Goal: Find specific page/section: Find specific page/section

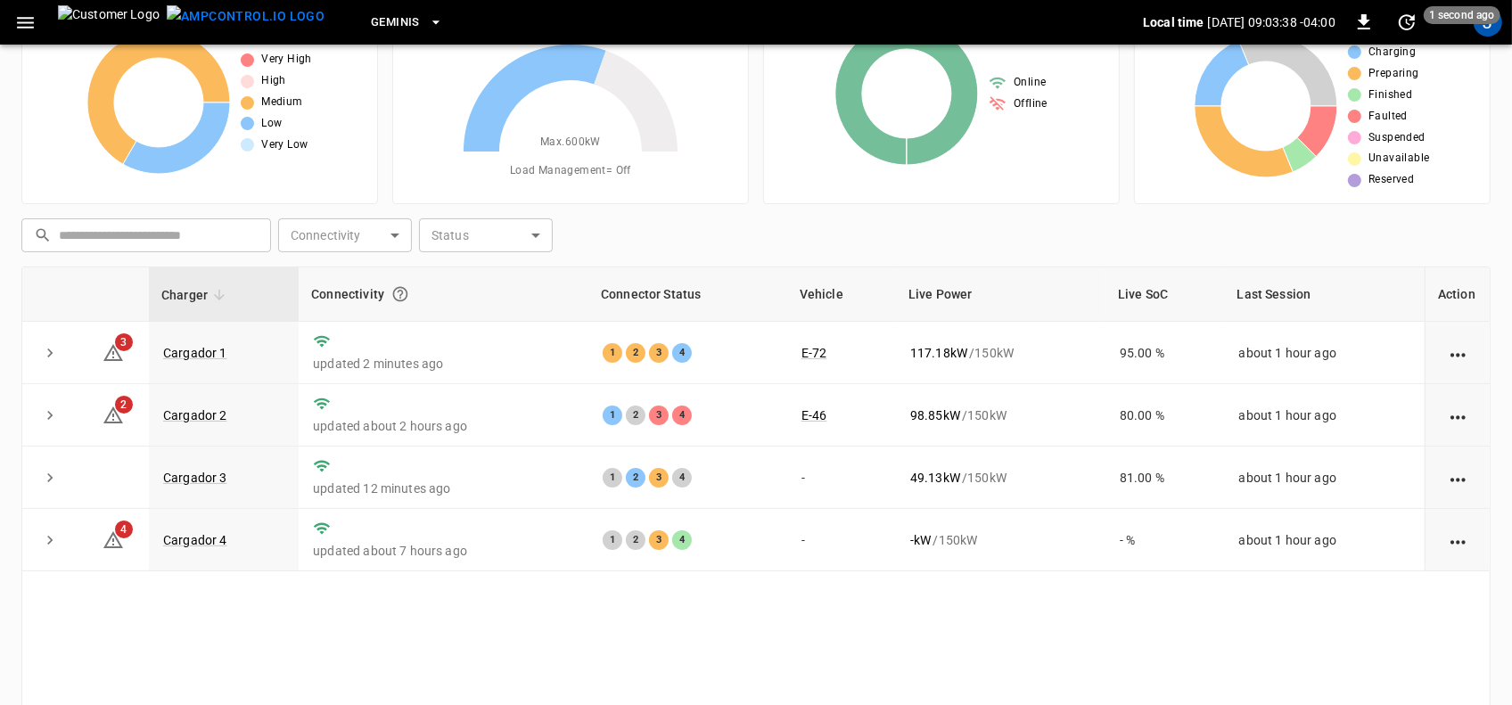
scroll to position [111, 0]
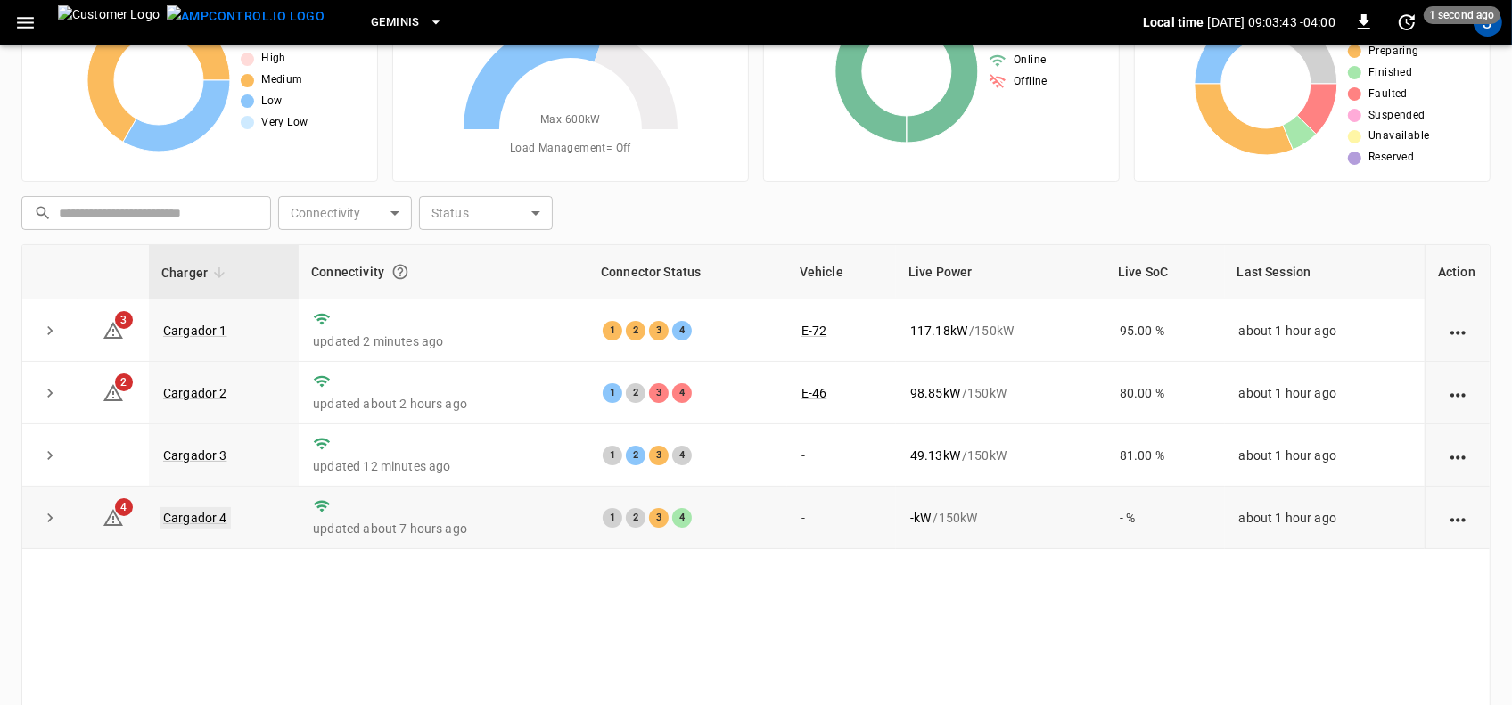
click at [216, 514] on link "Cargador 4" at bounding box center [195, 517] width 71 height 21
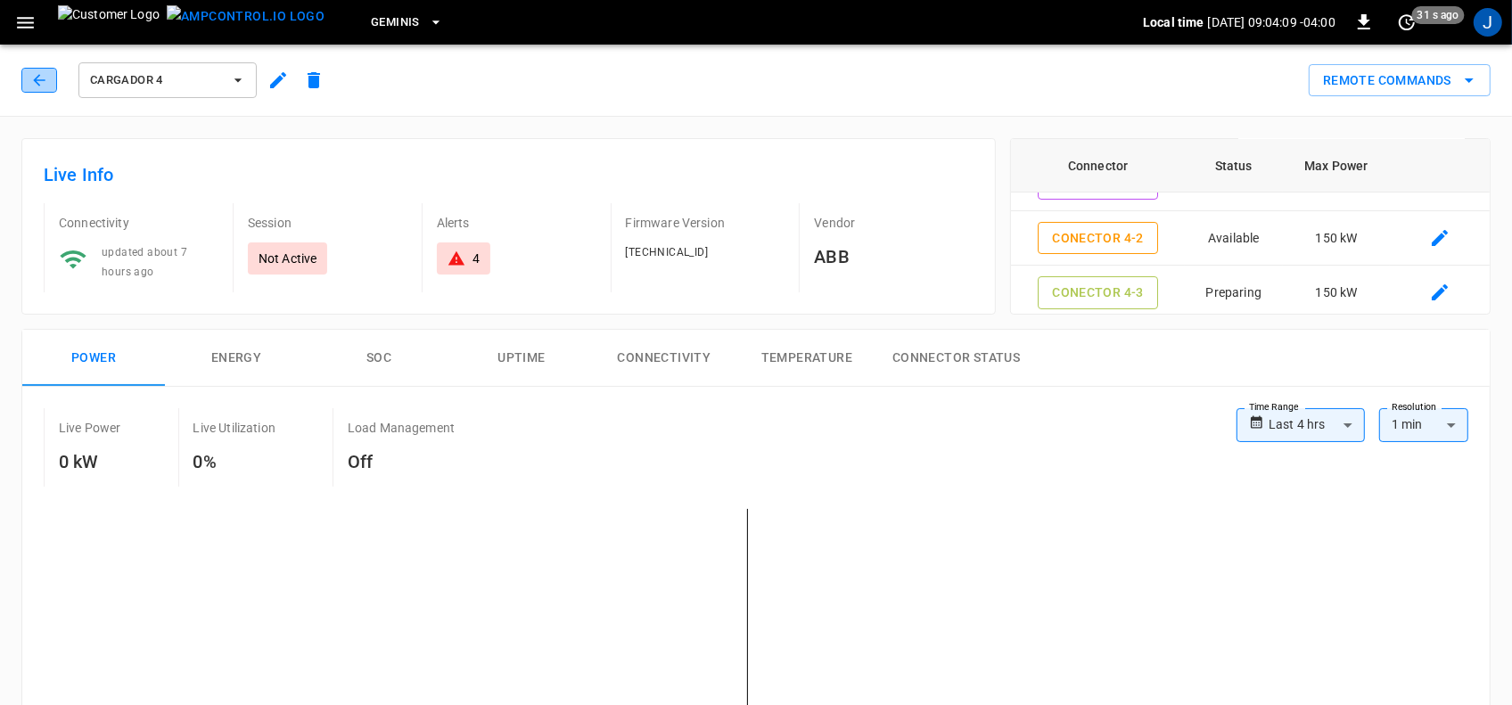
click at [41, 81] on icon "button" at bounding box center [39, 80] width 18 height 18
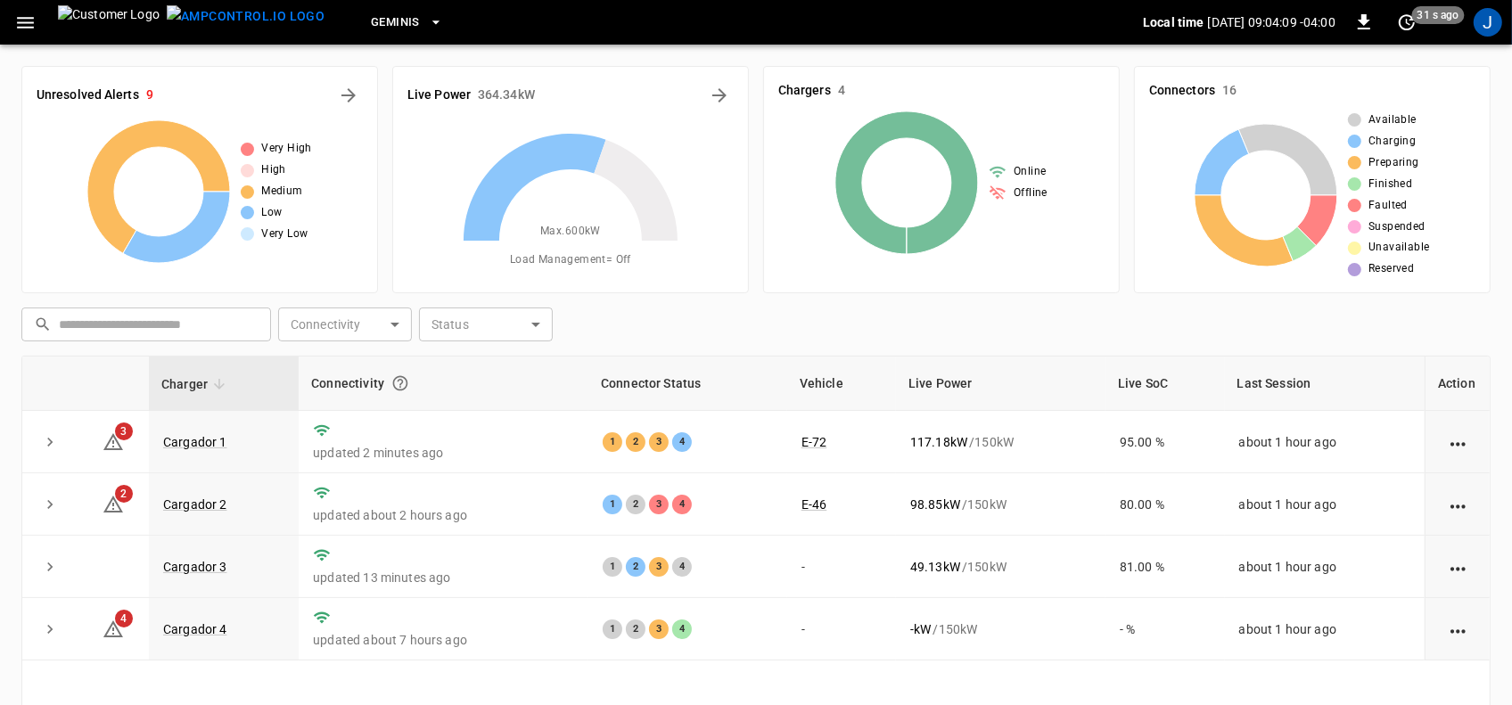
scroll to position [111, 0]
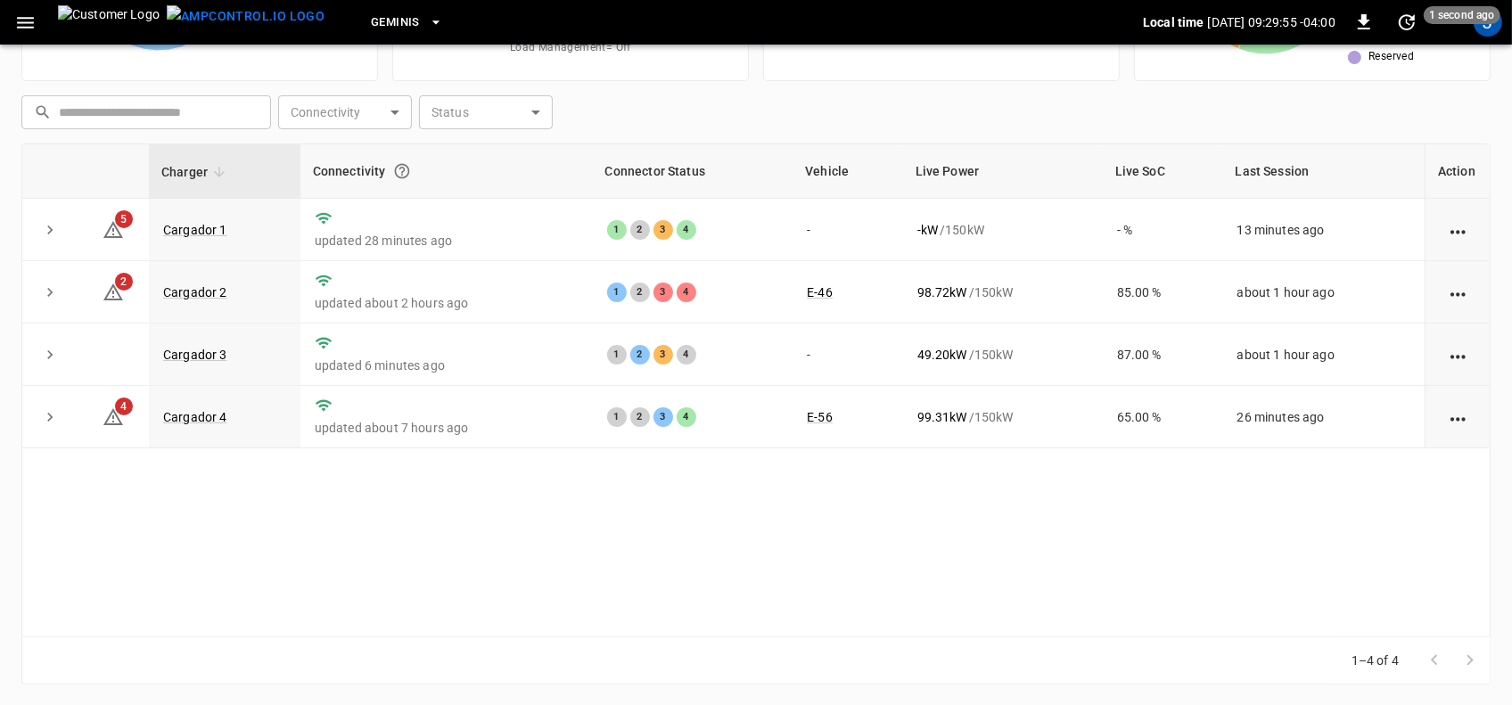
scroll to position [101, 0]
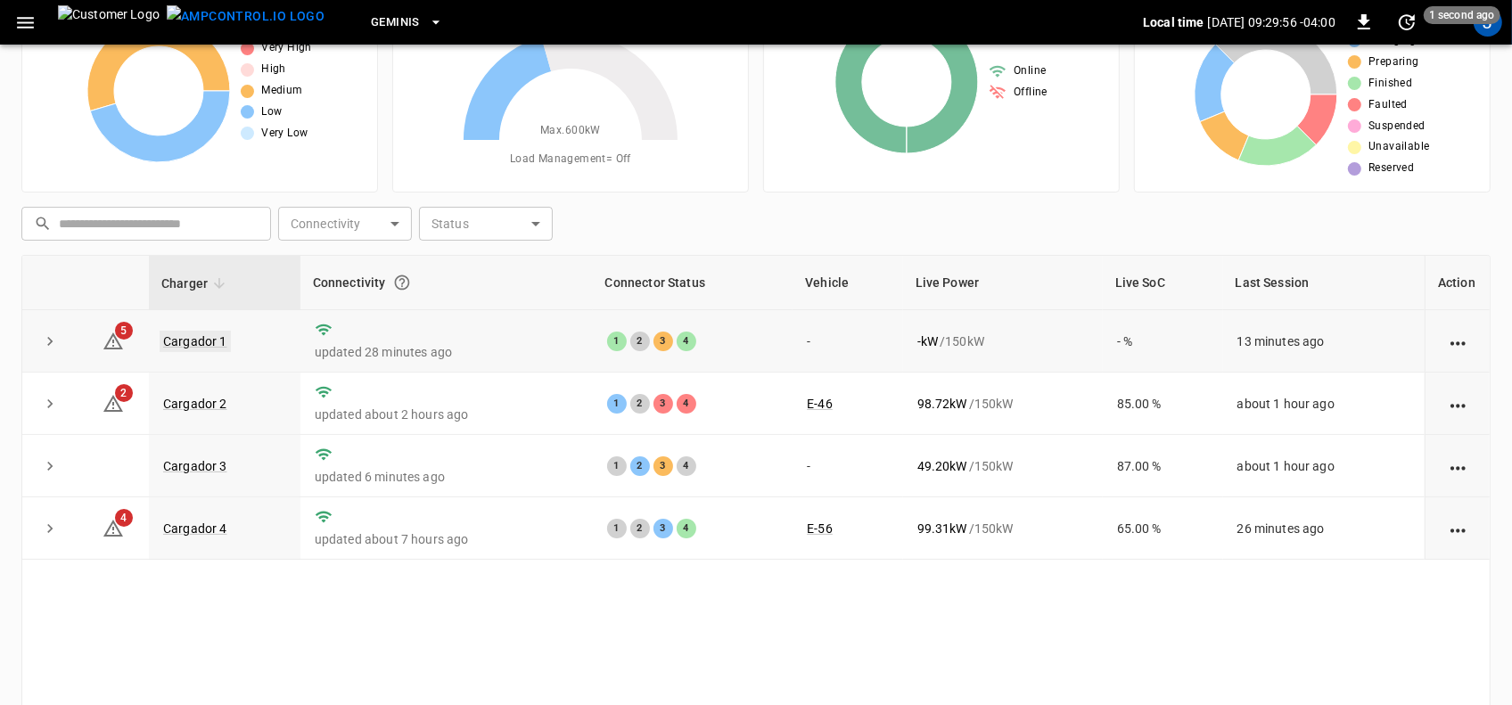
click at [196, 341] on link "Cargador 1" at bounding box center [195, 341] width 71 height 21
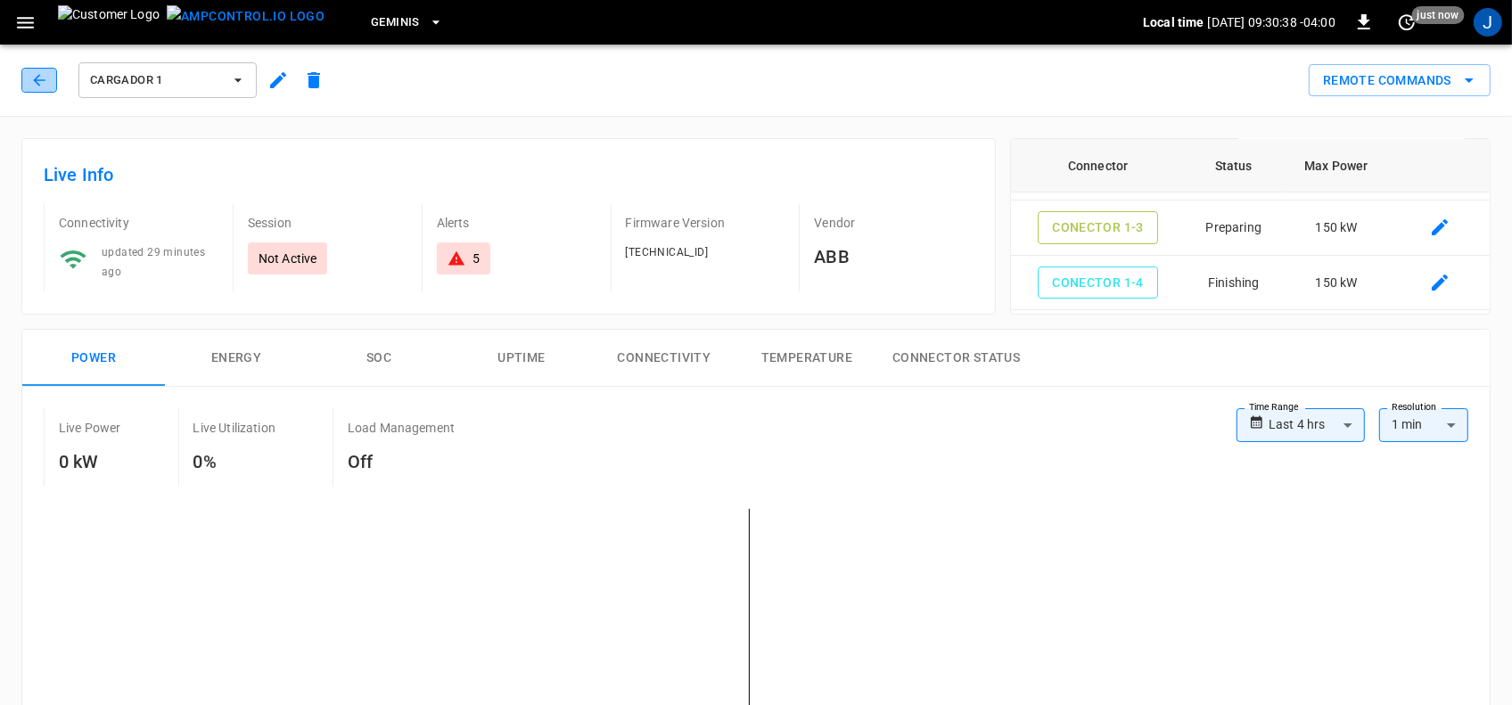
click at [42, 71] on icon "button" at bounding box center [39, 80] width 18 height 18
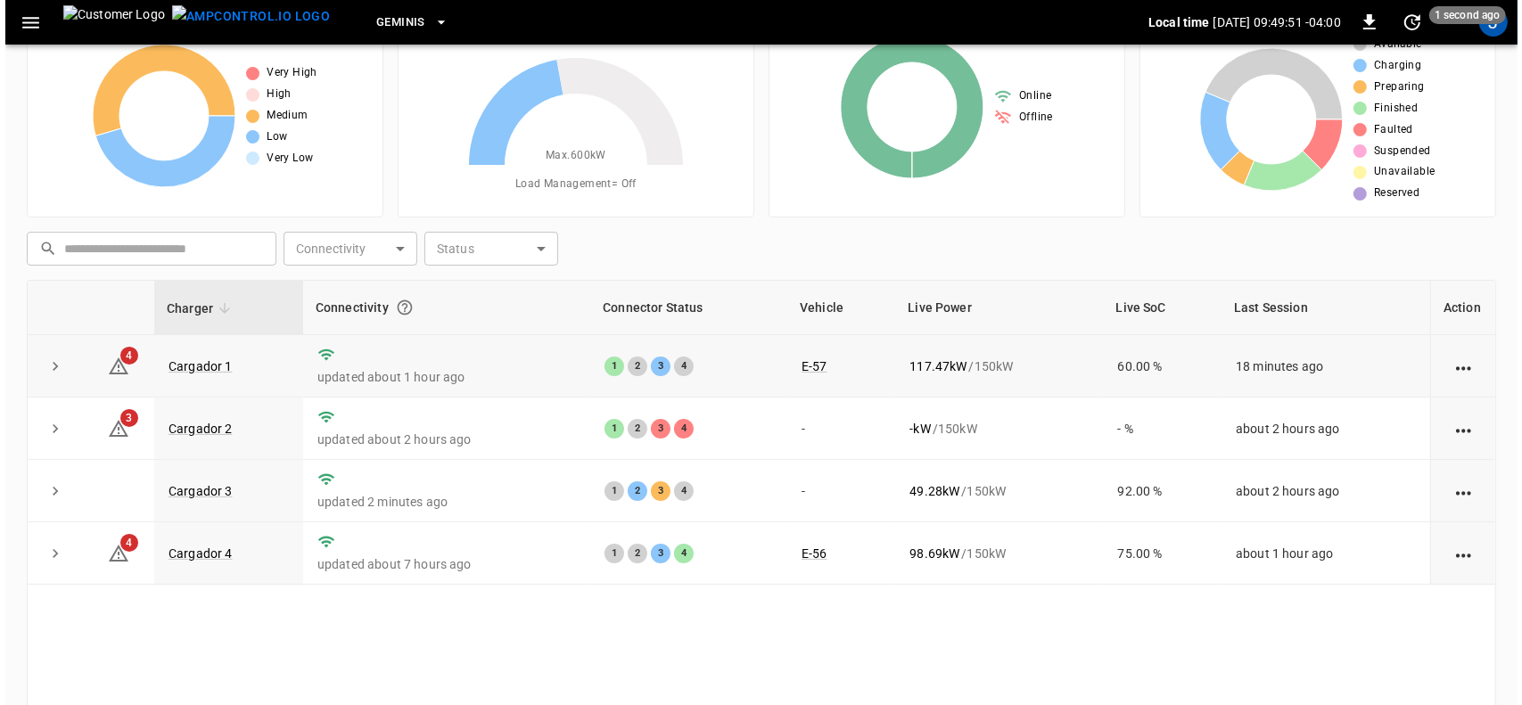
scroll to position [111, 0]
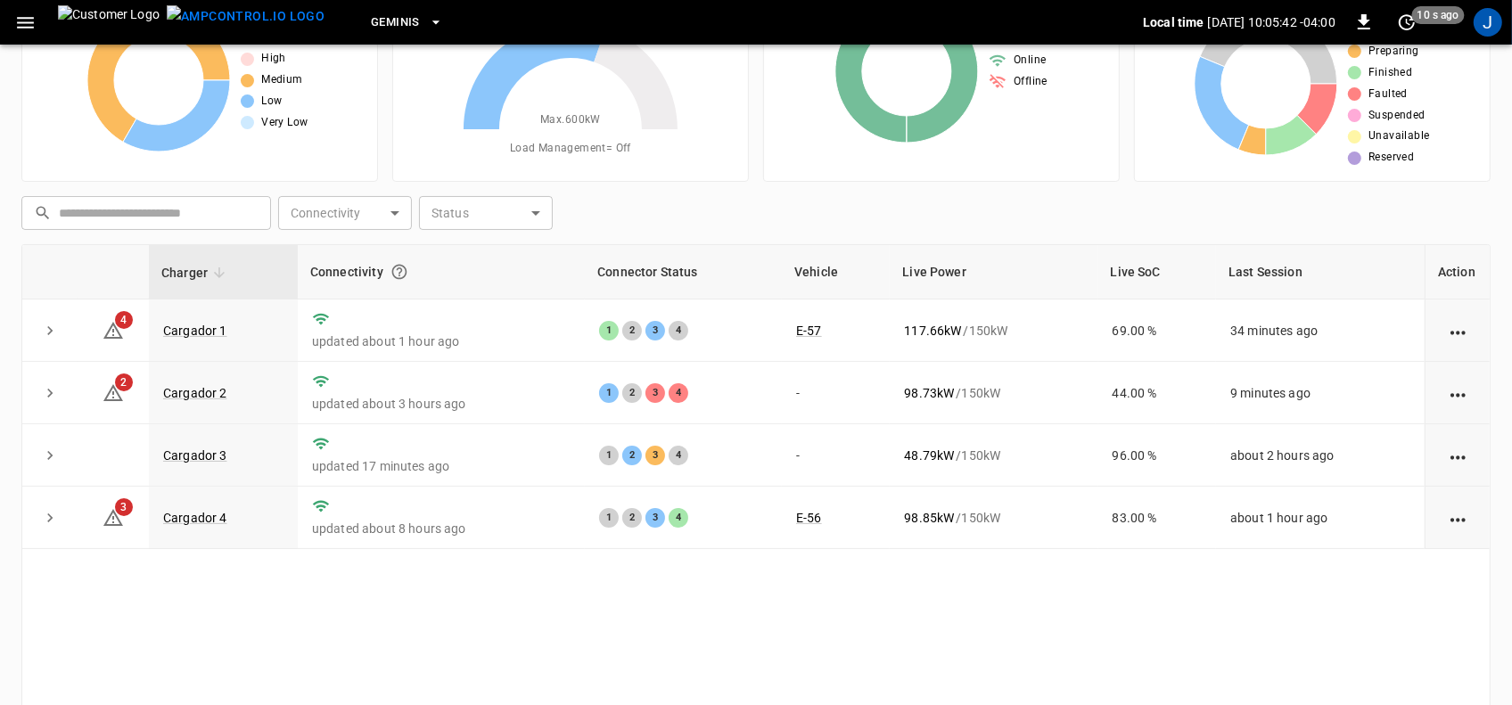
click at [21, 22] on icon "button" at bounding box center [25, 23] width 17 height 12
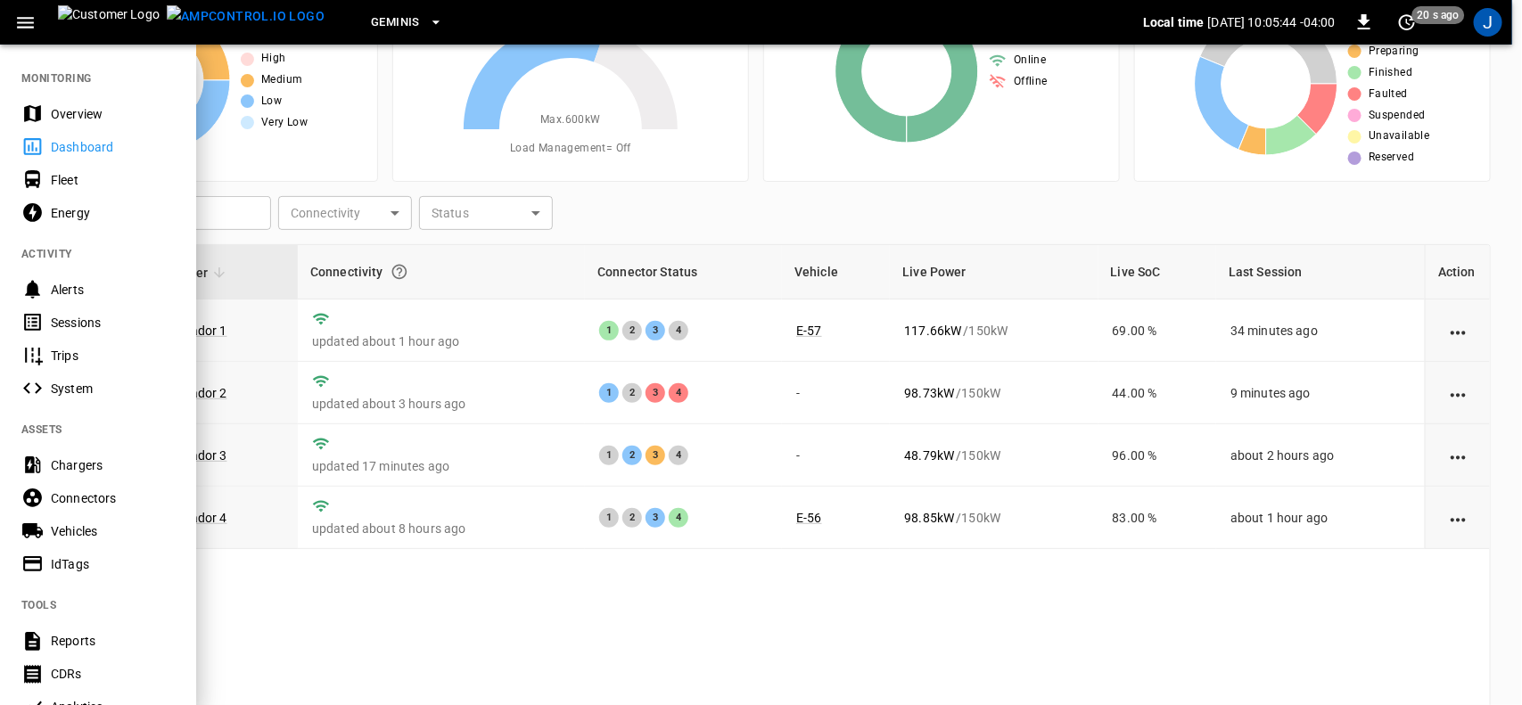
click at [65, 326] on div "Sessions" at bounding box center [113, 323] width 124 height 18
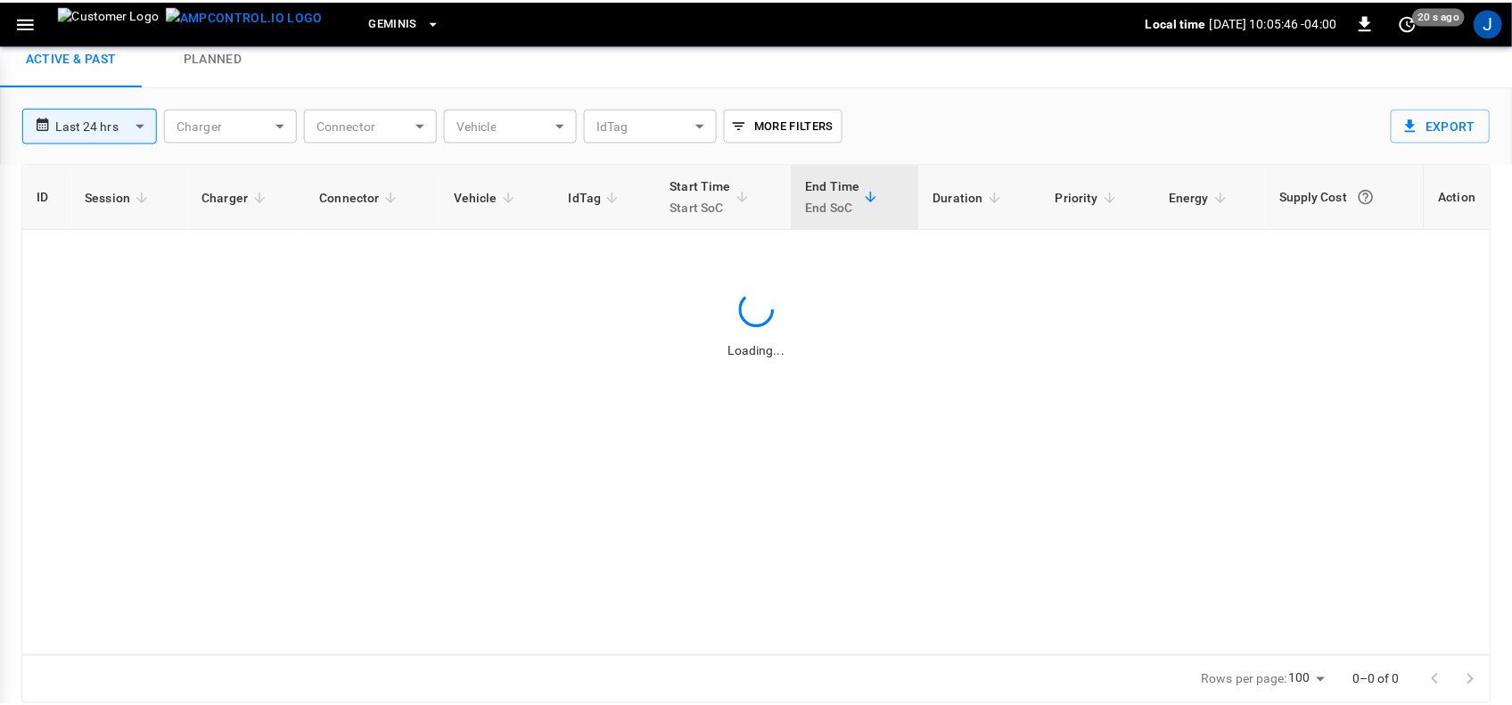
scroll to position [58, 0]
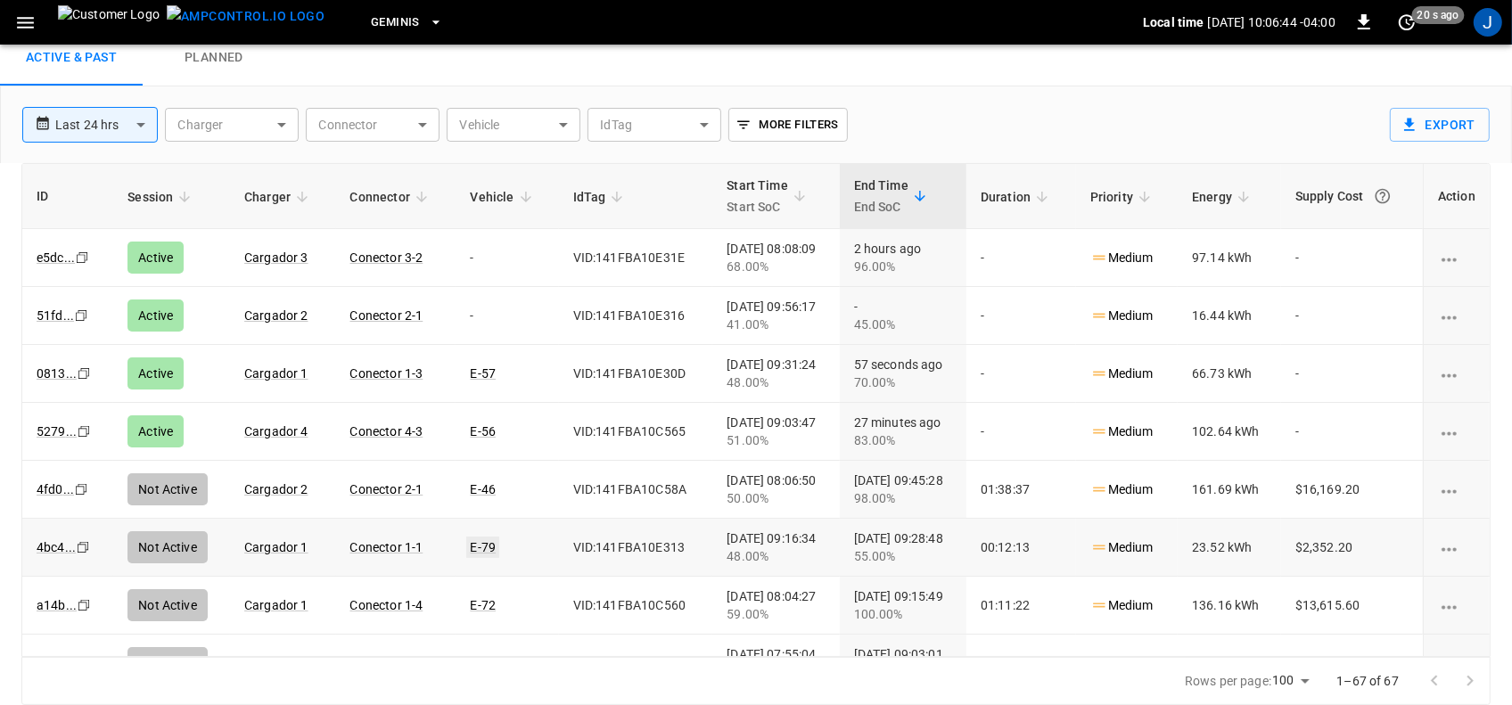
click at [466, 549] on link "E-79" at bounding box center [482, 547] width 33 height 21
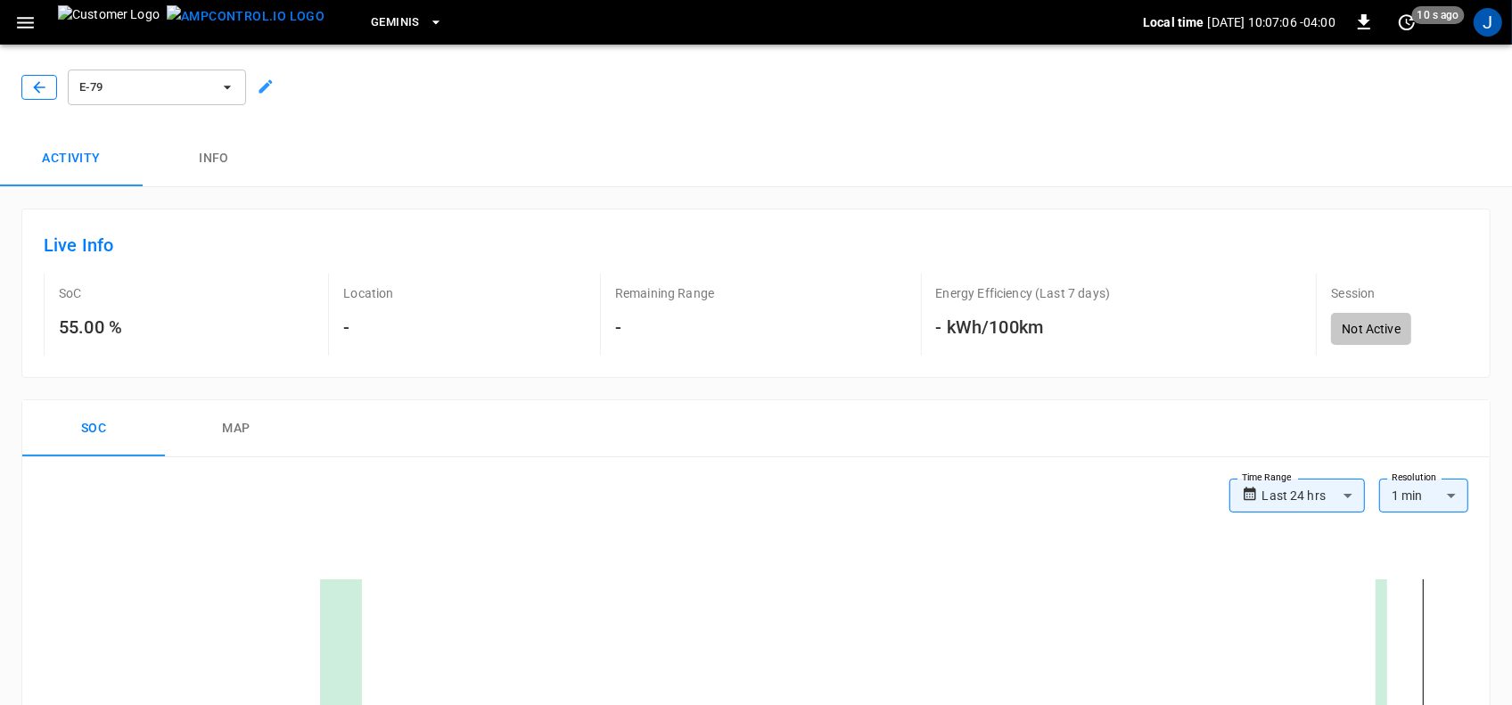
click at [42, 86] on icon "button" at bounding box center [39, 87] width 18 height 18
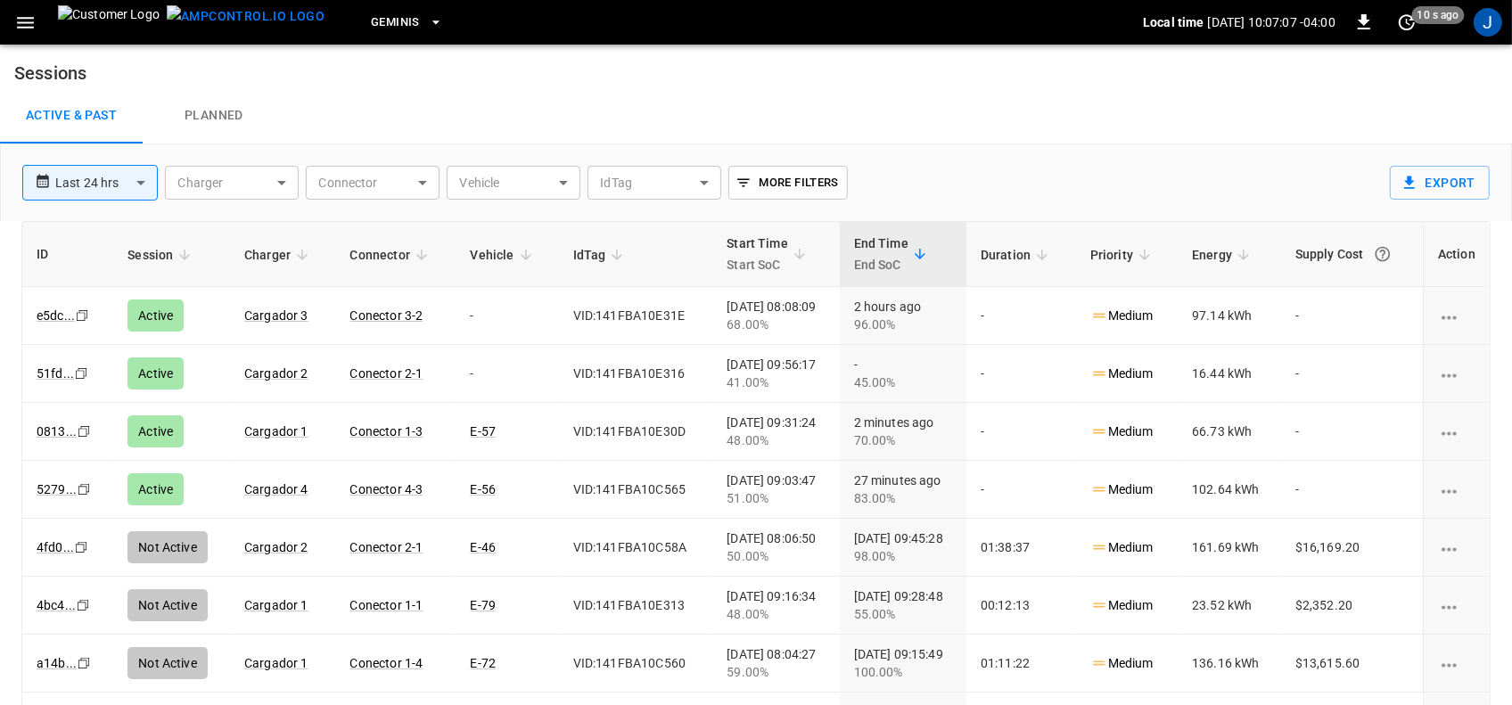
scroll to position [58, 0]
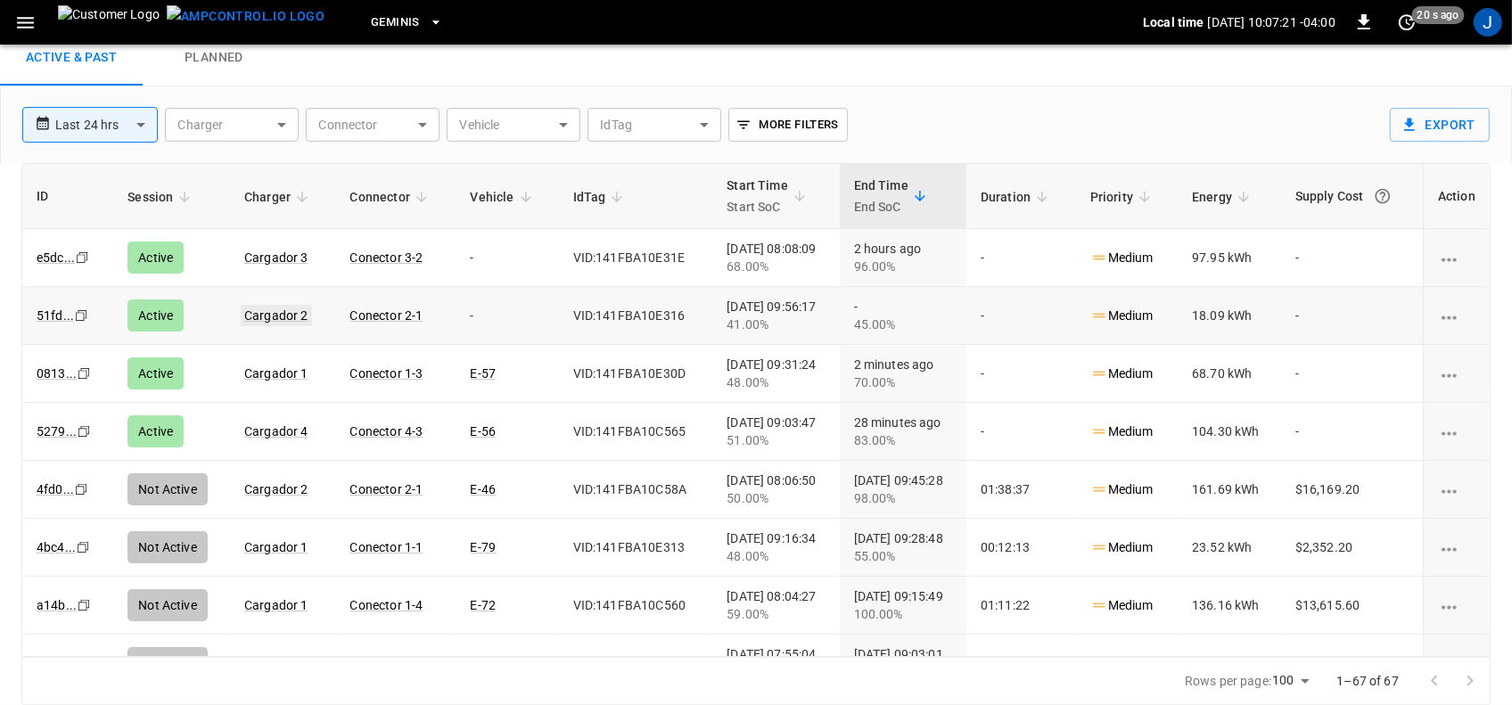
click at [270, 316] on link "Cargador 2" at bounding box center [276, 315] width 71 height 21
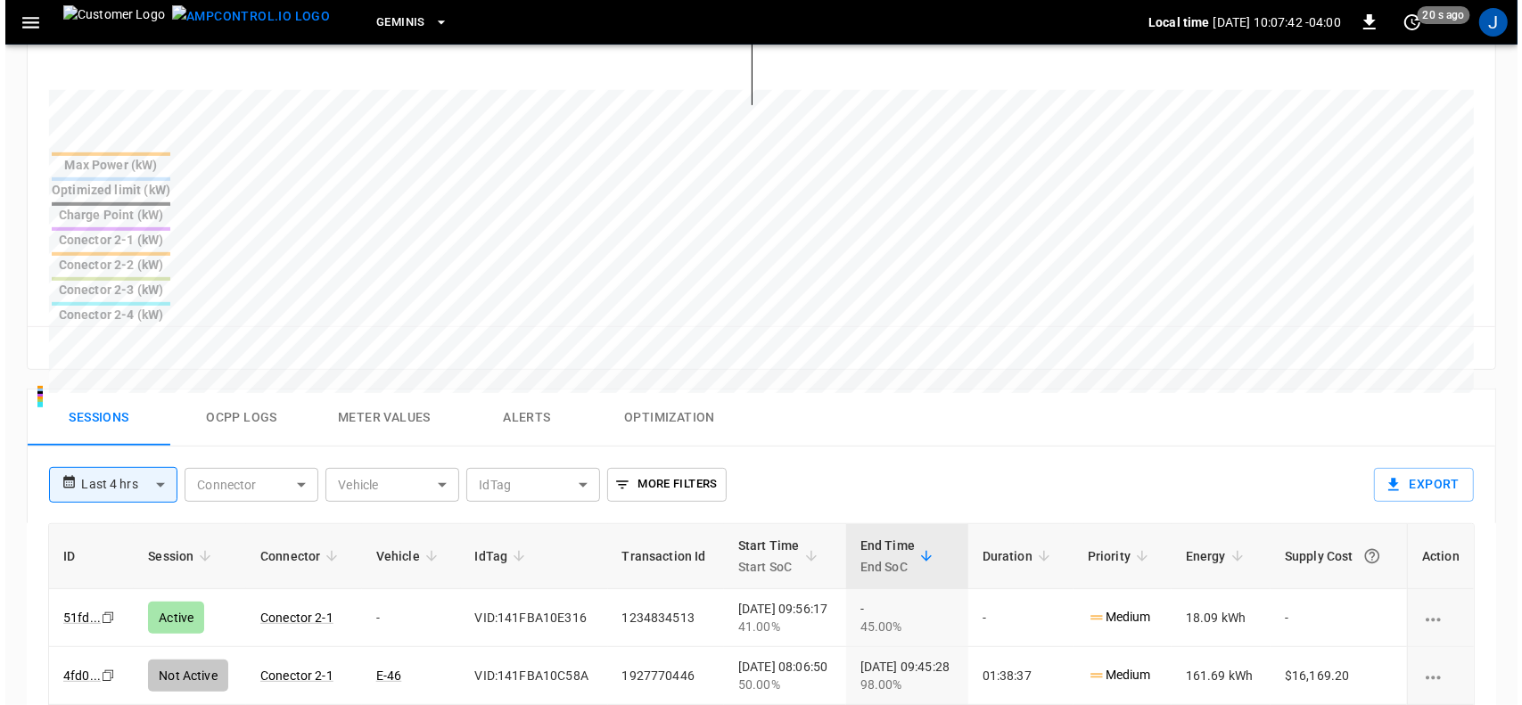
scroll to position [669, 0]
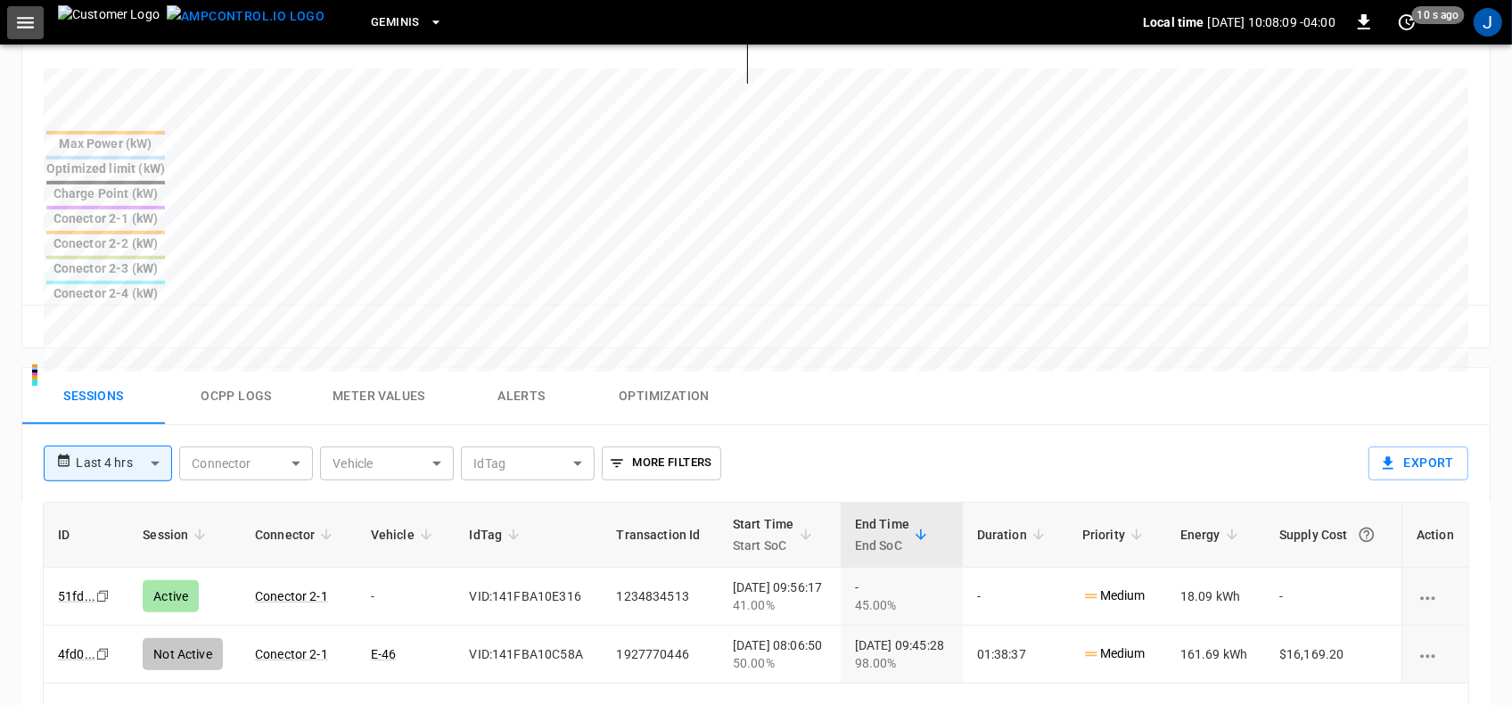
click at [19, 22] on icon "button" at bounding box center [25, 23] width 17 height 12
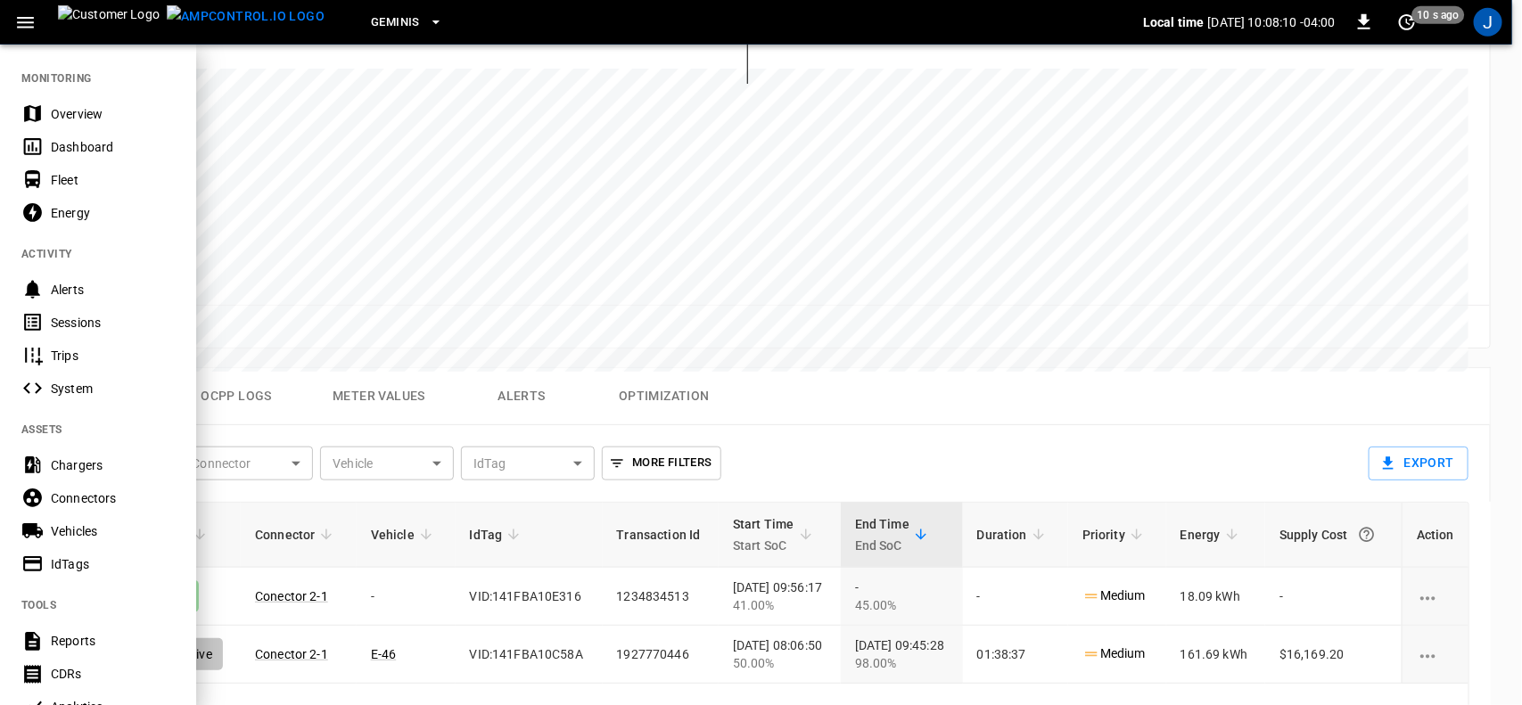
click at [53, 152] on div "Dashboard" at bounding box center [113, 147] width 124 height 18
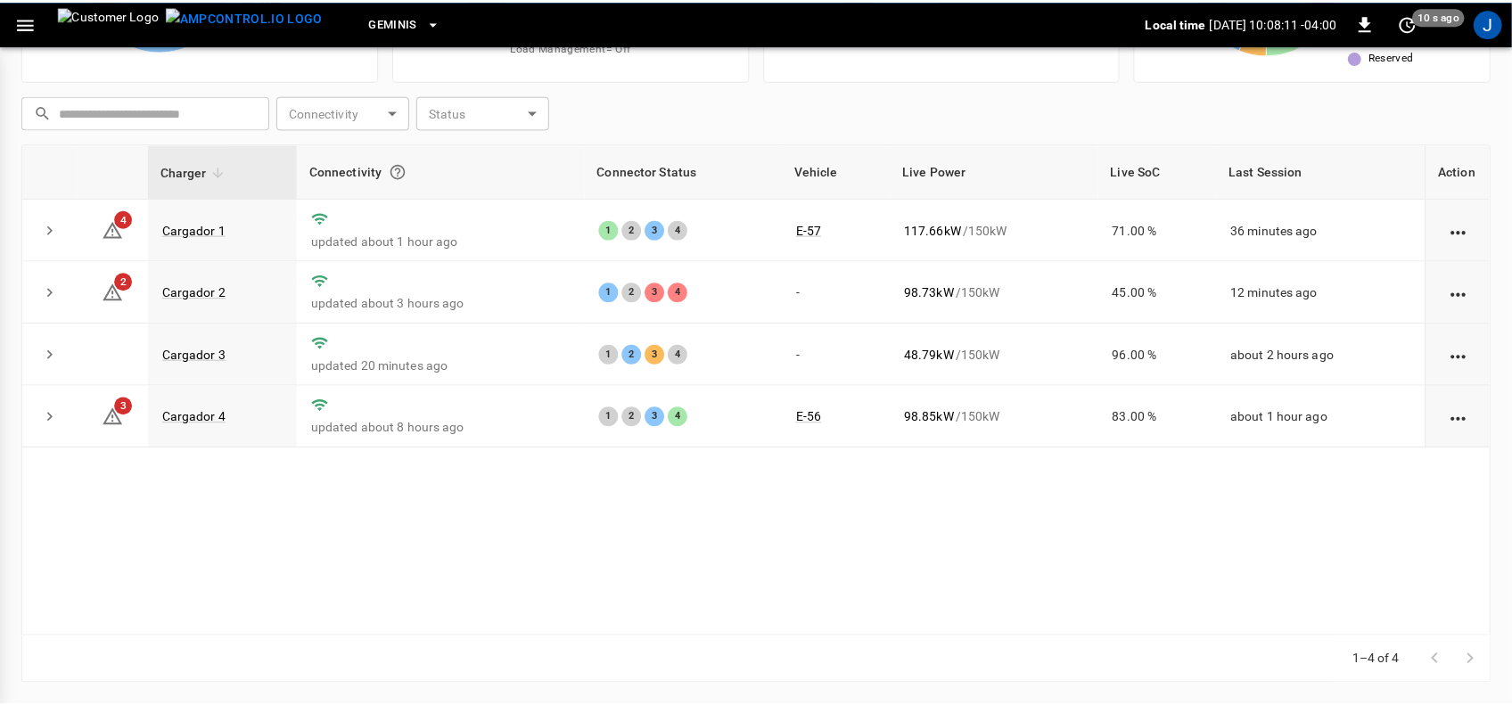
scroll to position [212, 0]
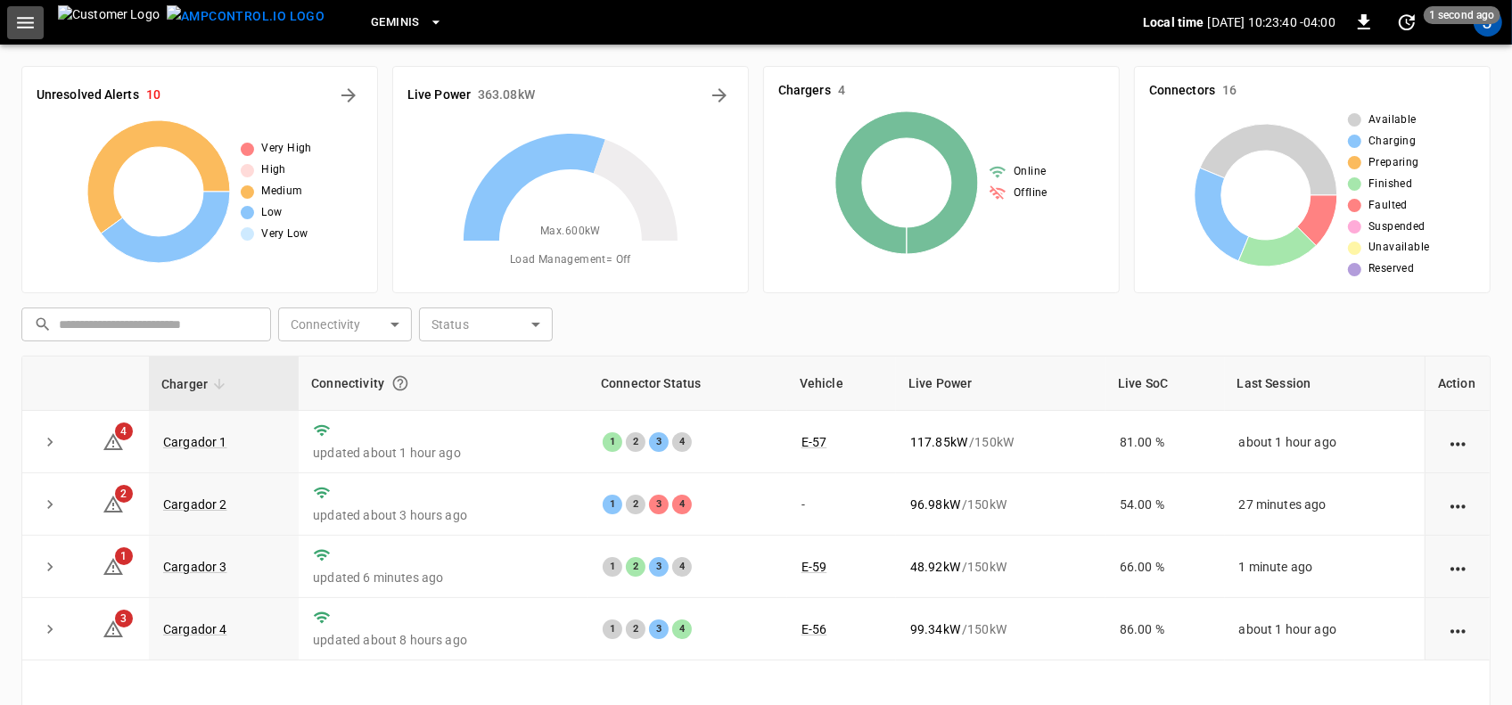
click at [28, 18] on icon "button" at bounding box center [25, 23] width 17 height 12
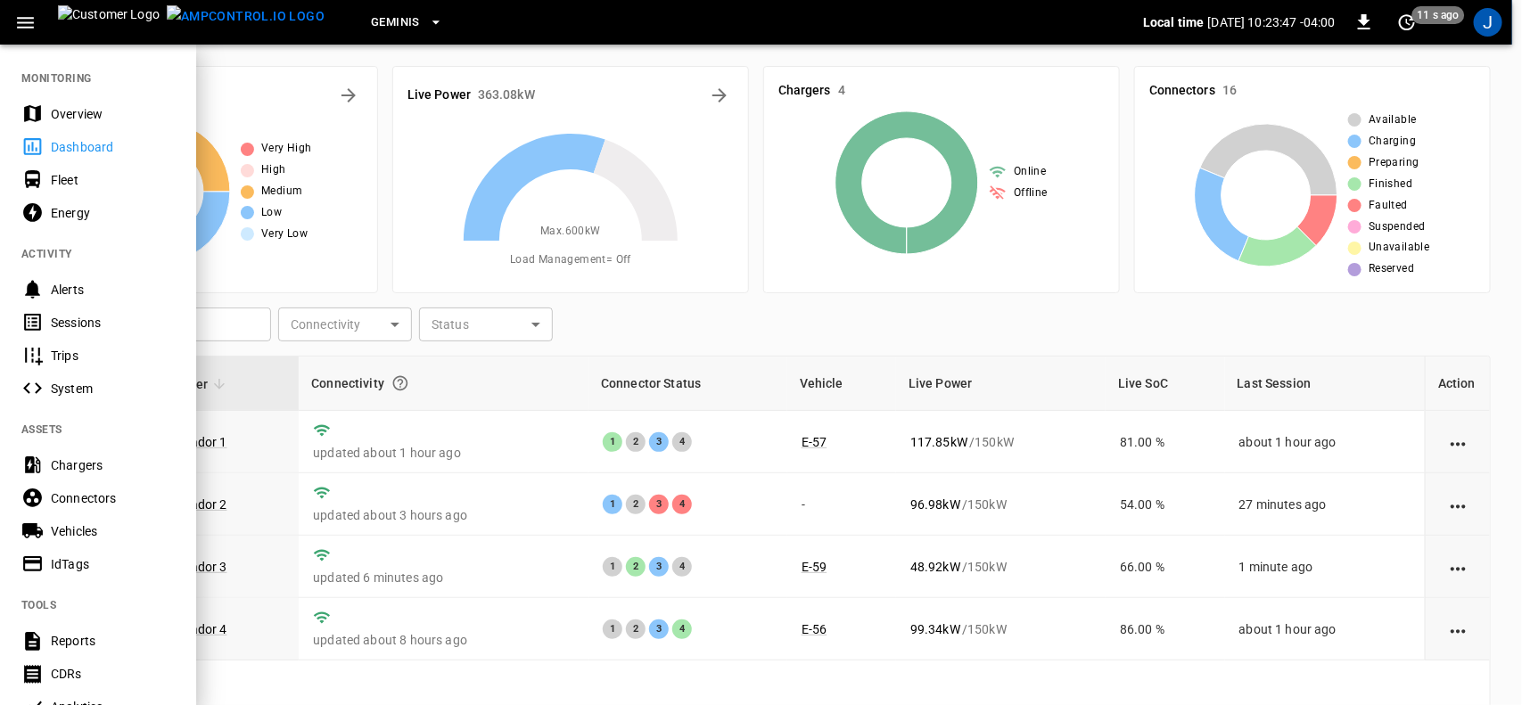
click at [61, 321] on div "Sessions" at bounding box center [113, 323] width 124 height 18
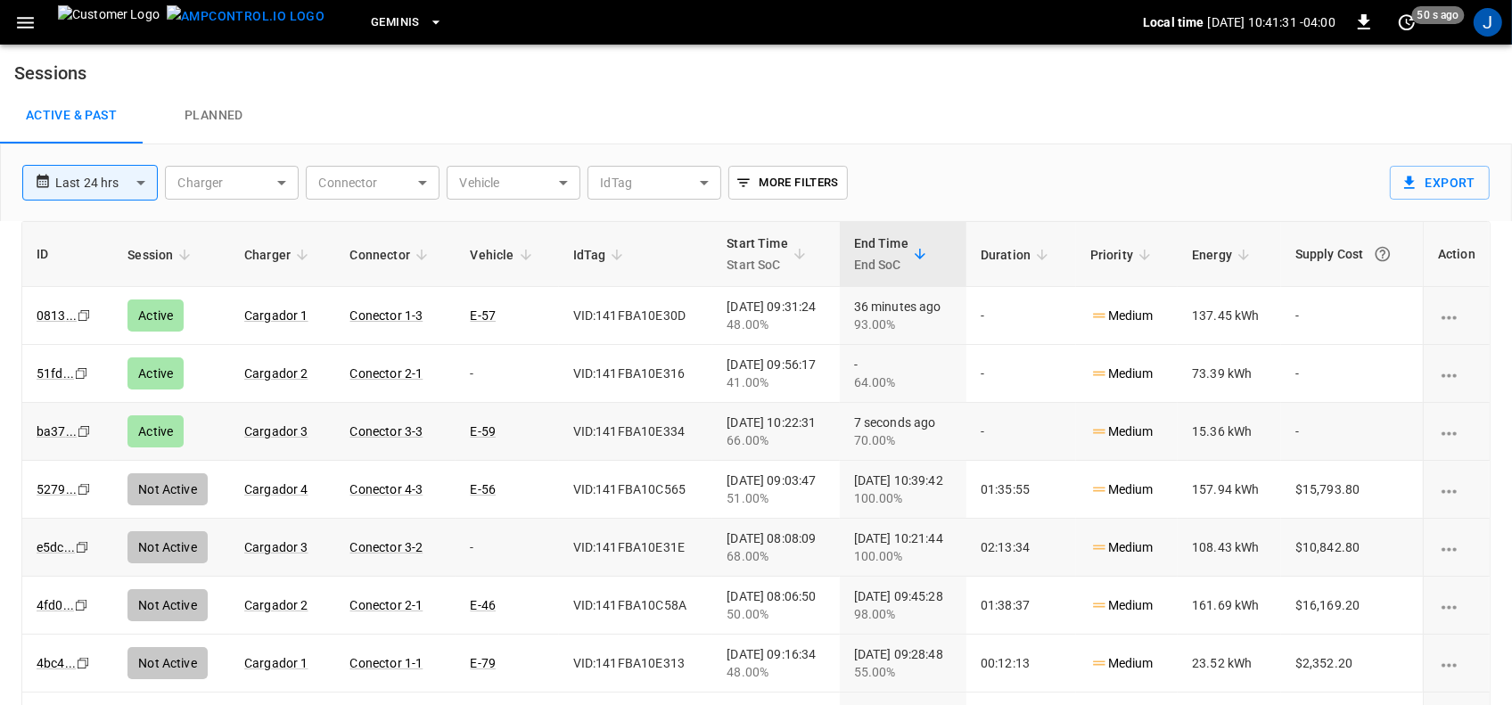
drag, startPoint x: 428, startPoint y: 301, endPoint x: 408, endPoint y: 431, distance: 130.7
click at [866, 74] on h6 "Sessions" at bounding box center [756, 66] width 1512 height 43
